Goal: Information Seeking & Learning: Learn about a topic

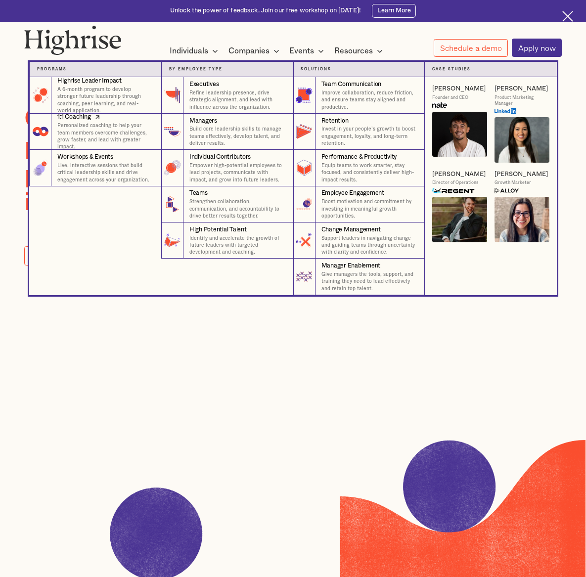
click at [105, 143] on p "Personalized coaching to help your team members overcome challenges, grow faste…" at bounding box center [105, 136] width 96 height 29
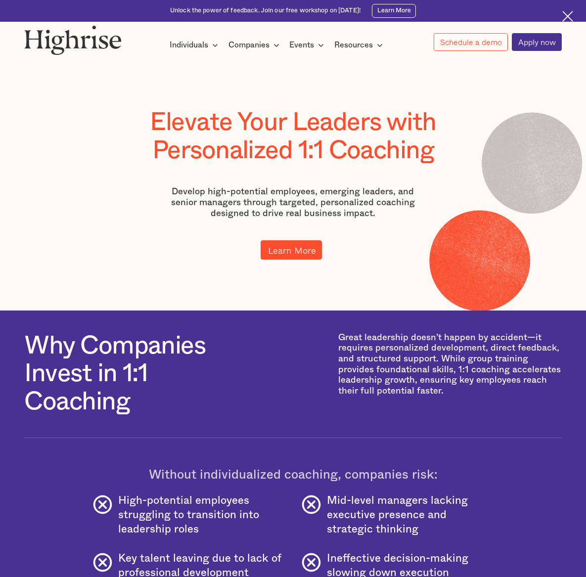
click at [285, 241] on link "Learn More" at bounding box center [291, 249] width 61 height 19
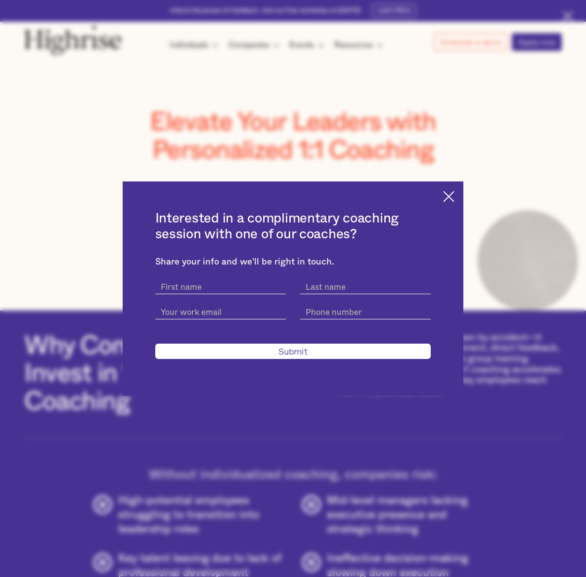
click at [278, 54] on div "Interested in a complimentary coaching session with one of our coaches? Share y…" at bounding box center [293, 288] width 586 height 577
